Goal: Transaction & Acquisition: Subscribe to service/newsletter

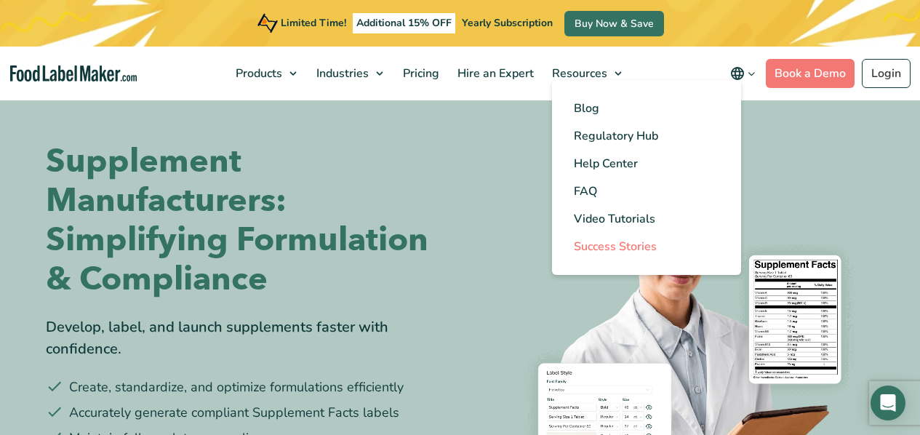
click at [670, 244] on link "Success Stories" at bounding box center [646, 247] width 189 height 28
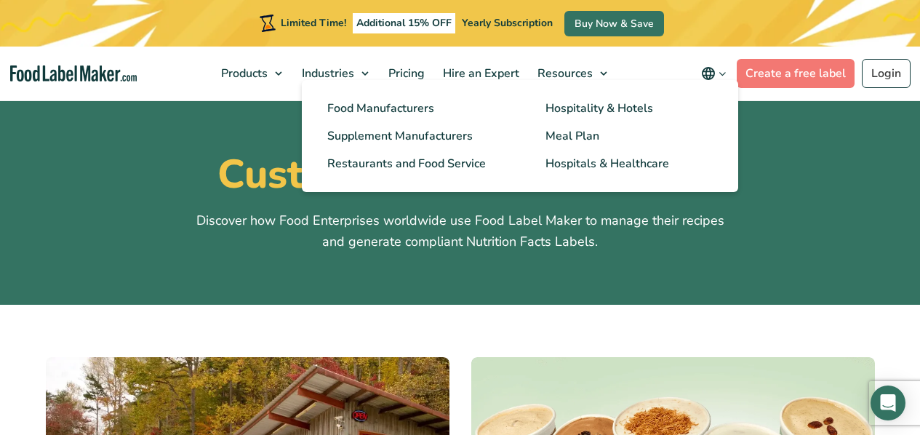
click at [346, 97] on link "Food Manufacturers" at bounding box center [410, 109] width 211 height 28
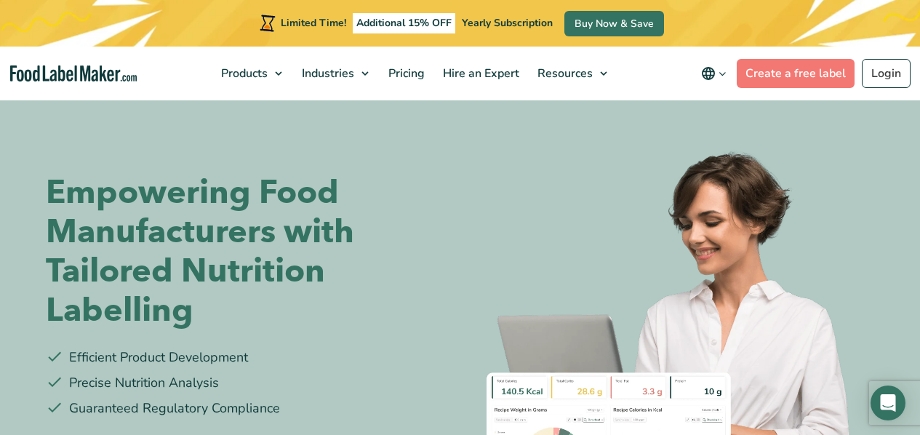
click at [280, 118] on div "Empowering Food Manufacturers with Tailored Nutrition Labelling Efficient Produ…" at bounding box center [460, 323] width 829 height 450
click at [707, 88] on nav "Products Food Nutrition Labelling Supplements Formulation & Labelling Industrie…" at bounding box center [460, 74] width 920 height 54
click at [683, 103] on div at bounding box center [672, 323] width 403 height 450
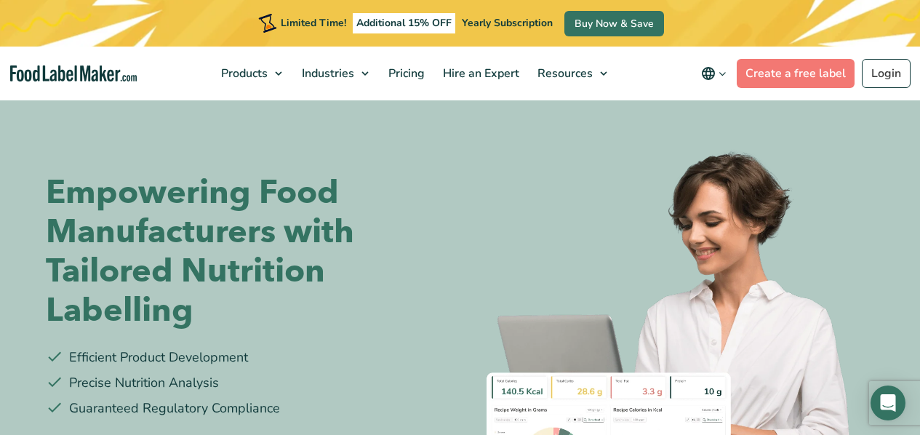
drag, startPoint x: 485, startPoint y: 301, endPoint x: 483, endPoint y: 328, distance: 27.0
click at [525, 292] on img at bounding box center [672, 345] width 403 height 406
